Goal: Task Accomplishment & Management: Use online tool/utility

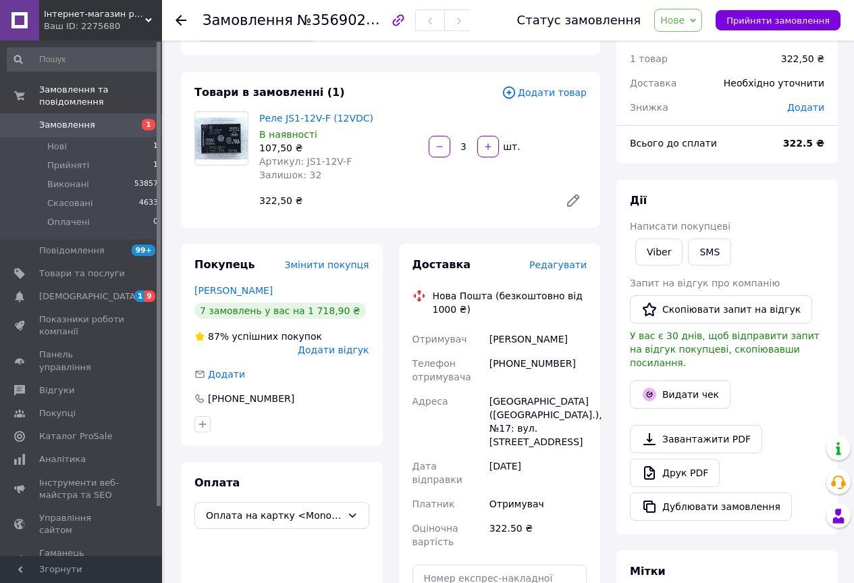
scroll to position [68, 0]
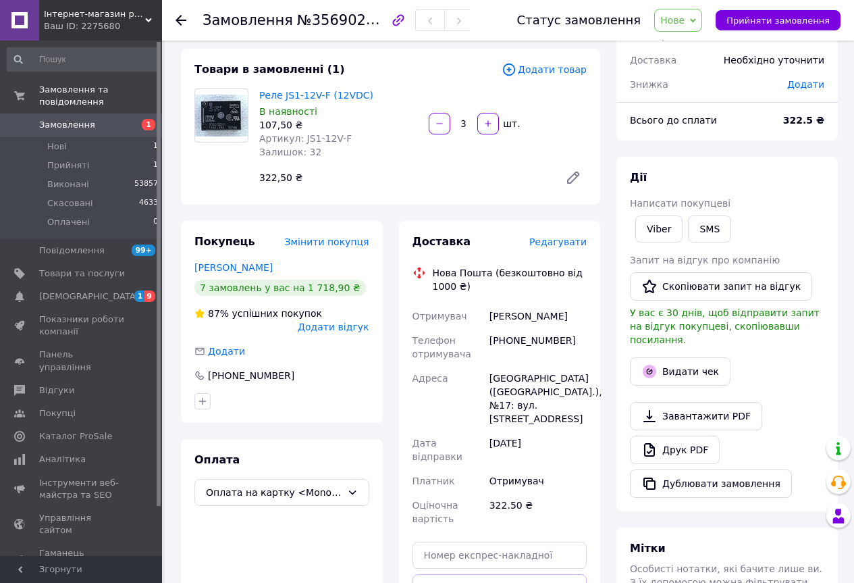
click at [679, 20] on span "Нове" at bounding box center [672, 20] width 24 height 11
click at [694, 51] on li "Прийнято" at bounding box center [686, 47] width 62 height 20
click at [708, 227] on button "SMS" at bounding box center [709, 228] width 43 height 27
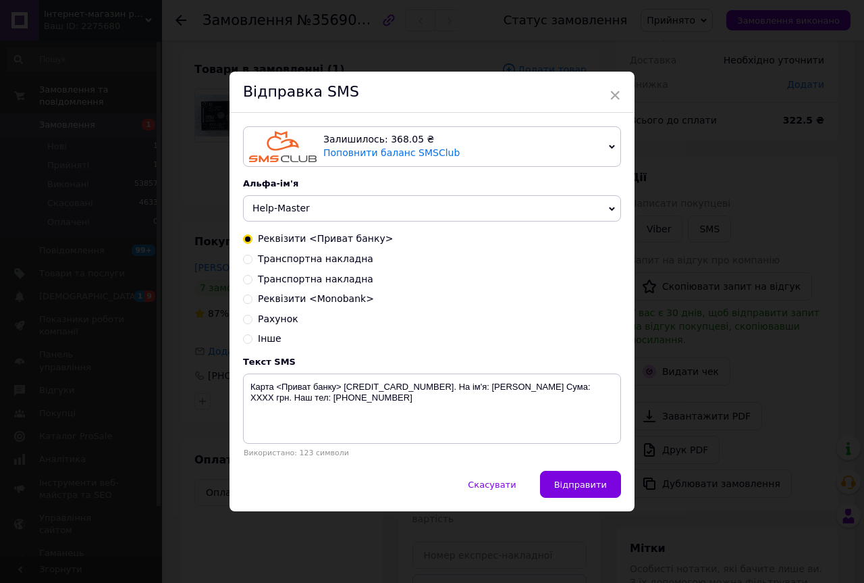
click at [324, 299] on span "Реквізити <Monobank>" at bounding box center [316, 298] width 116 height 11
click at [253, 299] on input "Реквізити <Monobank>" at bounding box center [247, 297] width 9 height 9
radio input "true"
radio input "false"
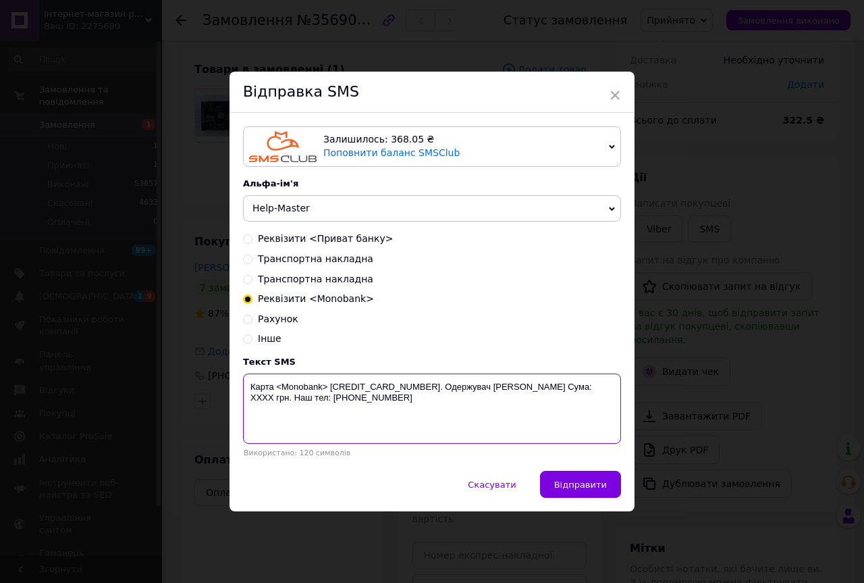
click at [345, 402] on textarea "Карта <Monobank> [CREDIT_CARD_NUMBER]. Одержувач [PERSON_NAME] Сума: XXXX грн. …" at bounding box center [432, 408] width 378 height 70
type textarea "Карта <Monobank> [CREDIT_CARD_NUMBER]. Одержувач [PERSON_NAME] Сума: 323 грн. Н…"
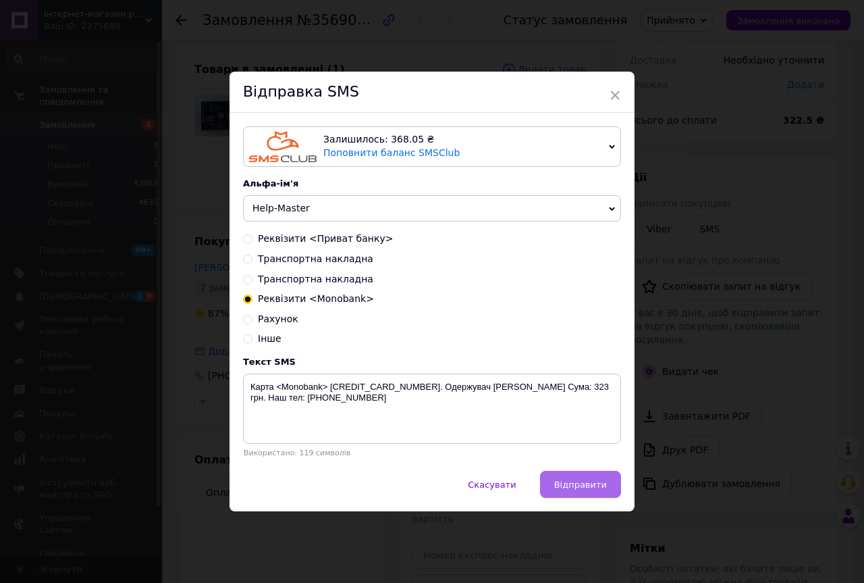
click at [592, 479] on button "Відправити" at bounding box center [580, 484] width 81 height 27
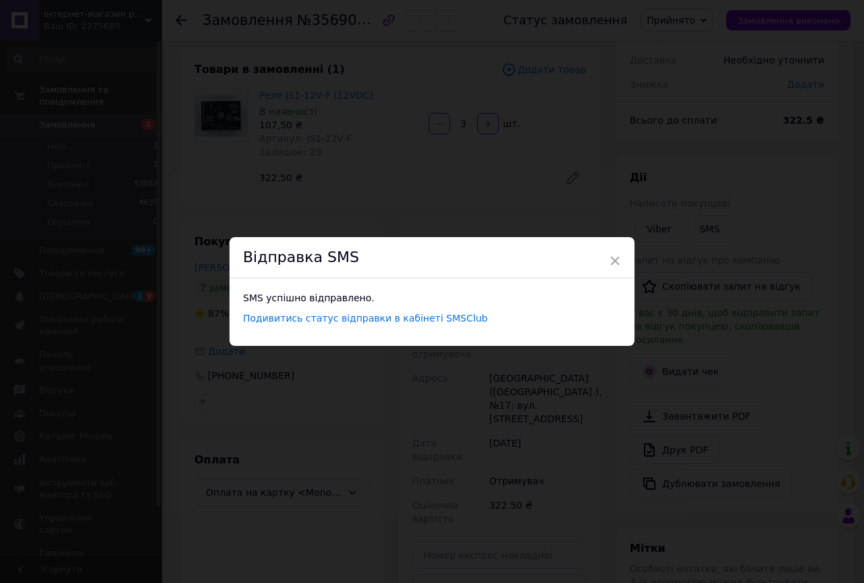
click at [700, 128] on div "× Відправка SMS SMS успішно відправлено. Подивитись статус відправки в кабінеті…" at bounding box center [432, 291] width 864 height 583
